Goal: Communication & Community: Answer question/provide support

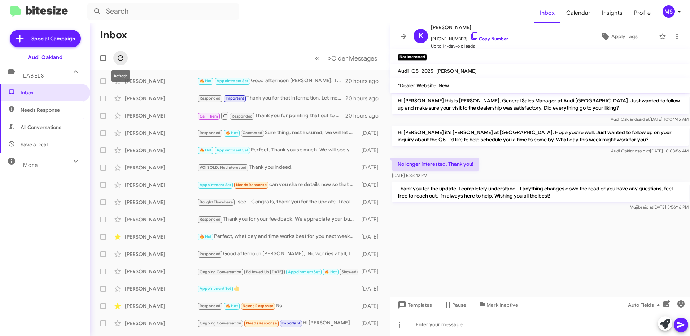
click at [120, 57] on icon at bounding box center [120, 58] width 9 height 9
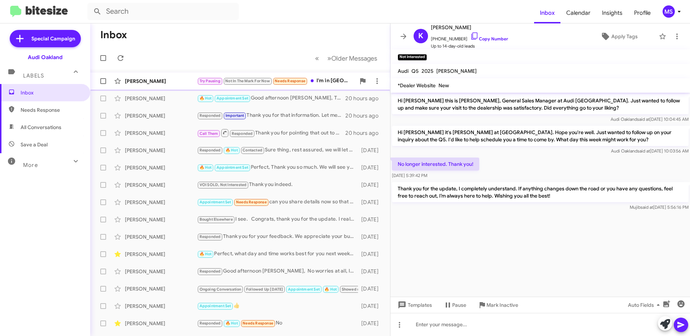
click at [179, 78] on div "[PERSON_NAME]" at bounding box center [161, 81] width 72 height 7
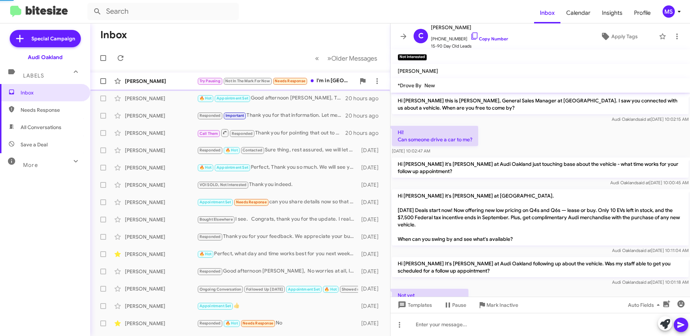
scroll to position [183, 0]
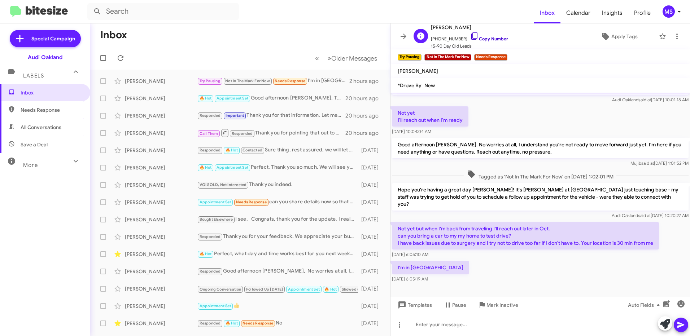
click at [492, 39] on link "Copy Number" at bounding box center [489, 38] width 38 height 5
click at [495, 39] on link "Copy Number" at bounding box center [489, 38] width 38 height 5
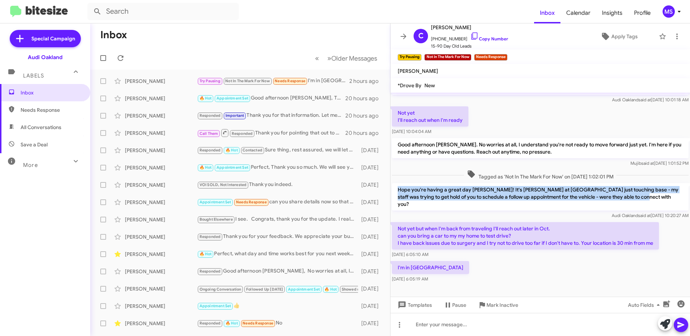
drag, startPoint x: 639, startPoint y: 198, endPoint x: 397, endPoint y: 186, distance: 242.0
click at [397, 186] on p "Hope you're having a great day [PERSON_NAME]! It's [PERSON_NAME] at [GEOGRAPHIC…" at bounding box center [540, 196] width 297 height 27
copy p "Hope you're having a great day [PERSON_NAME]! It's [PERSON_NAME] at [GEOGRAPHIC…"
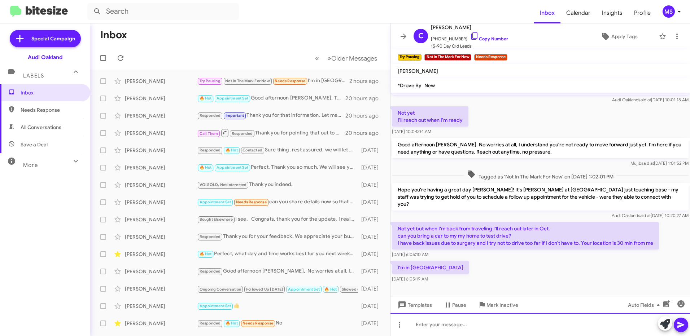
click at [486, 326] on div at bounding box center [539, 324] width 299 height 23
paste div
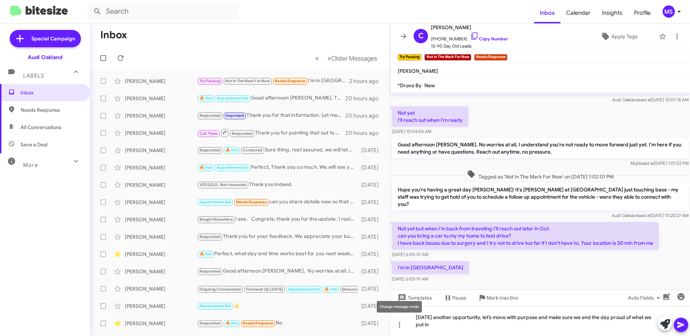
click at [417, 316] on mat-tooltip-component "Change message mode" at bounding box center [399, 307] width 55 height 22
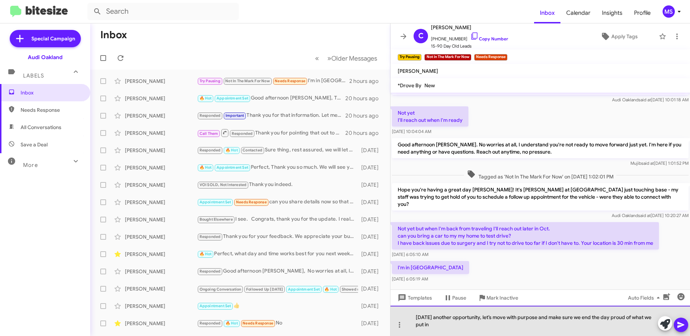
click at [422, 320] on div "[DATE] another opportunity, let’s move with purpose and make sure we end the da…" at bounding box center [539, 321] width 299 height 30
drag, startPoint x: 438, startPoint y: 329, endPoint x: 414, endPoint y: 317, distance: 25.8
click at [414, 317] on div "[DATE] another opportunity, let’s move with purpose and make sure we end the da…" at bounding box center [539, 321] width 299 height 30
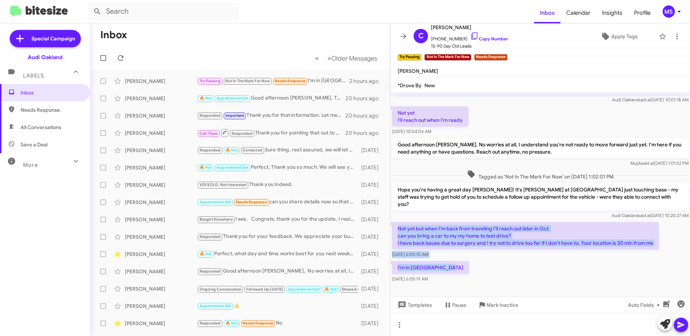
drag, startPoint x: 458, startPoint y: 260, endPoint x: 399, endPoint y: 218, distance: 72.5
click at [399, 218] on div "Hi [PERSON_NAME] this is [PERSON_NAME], General Sales Manager at [GEOGRAPHIC_DA…" at bounding box center [539, 97] width 299 height 374
copy div "Not yet but when I'm back from traveling I'll reach out later in Oct. can you b…"
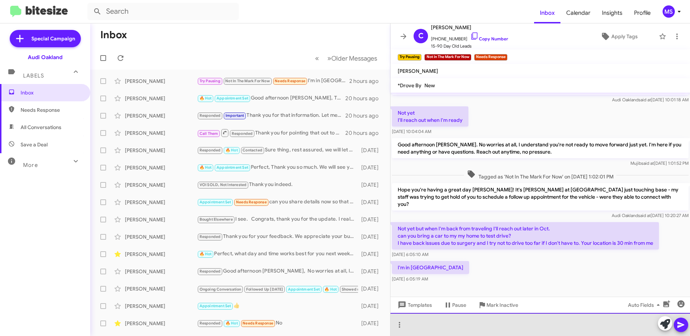
click at [476, 322] on div at bounding box center [539, 324] width 299 height 23
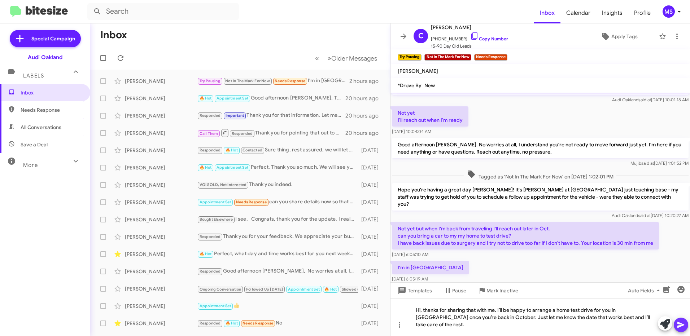
click at [680, 325] on icon at bounding box center [680, 325] width 7 height 6
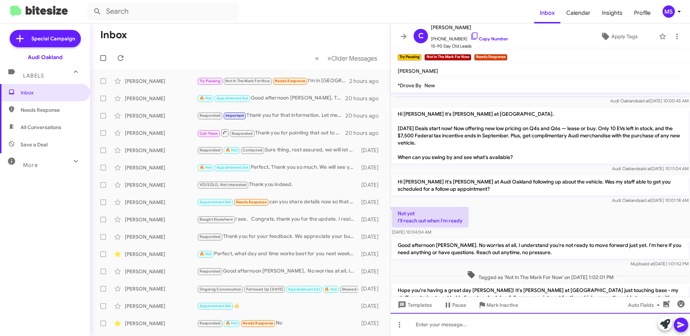
scroll to position [216, 0]
